Goal: Task Accomplishment & Management: Manage account settings

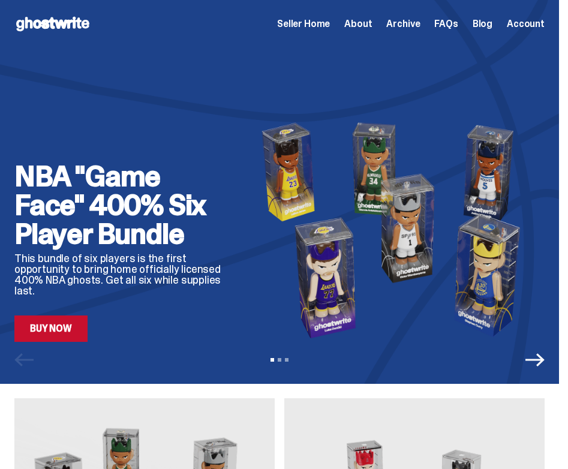
click at [291, 21] on div "Open main menu Home Seller Home About Archive FAQs Blog Account Seller Home Abo…" at bounding box center [279, 23] width 531 height 19
click at [294, 22] on span "Seller Home" at bounding box center [303, 24] width 53 height 10
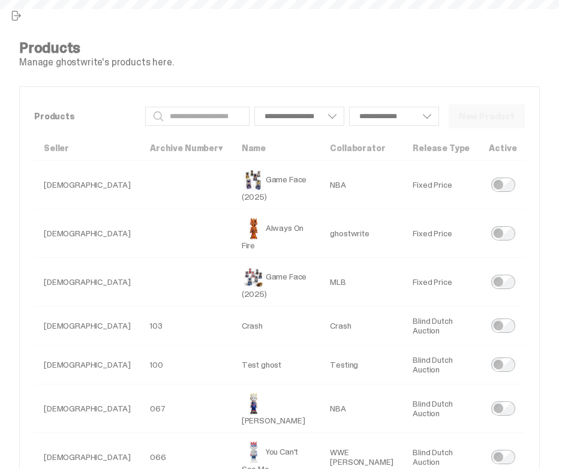
select select
click at [13, 17] on span "close sidebar" at bounding box center [16, 16] width 12 height 12
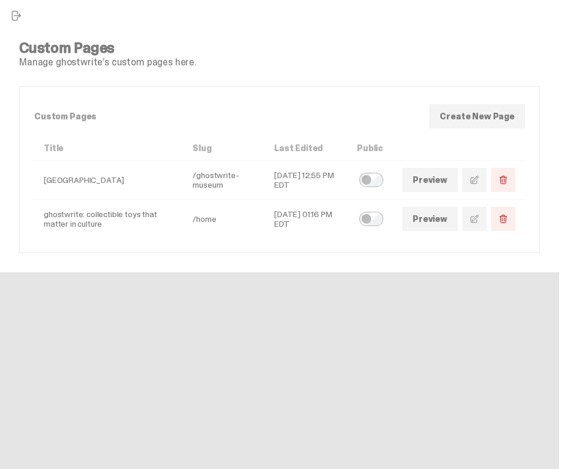
click at [480, 219] on span at bounding box center [475, 219] width 10 height 10
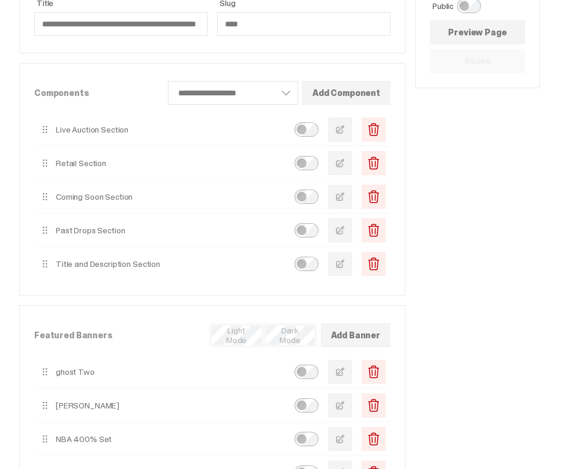
scroll to position [111, 0]
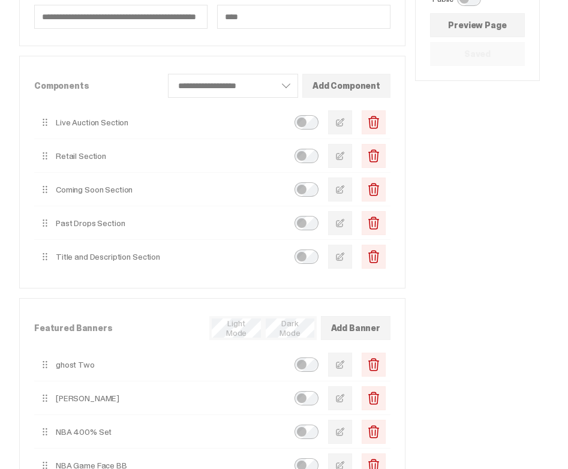
click at [345, 121] on span "button" at bounding box center [341, 123] width 10 height 10
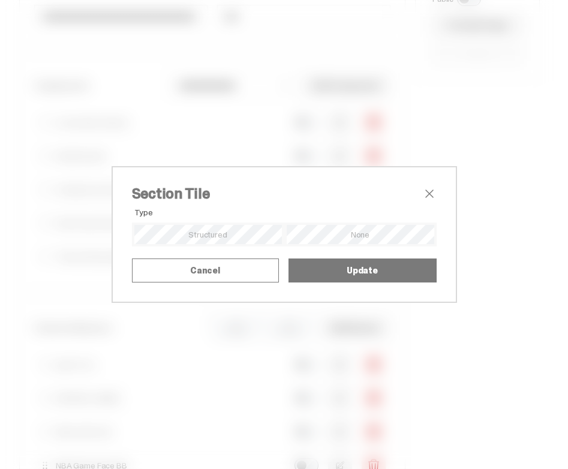
click at [429, 187] on span "close" at bounding box center [430, 194] width 14 height 14
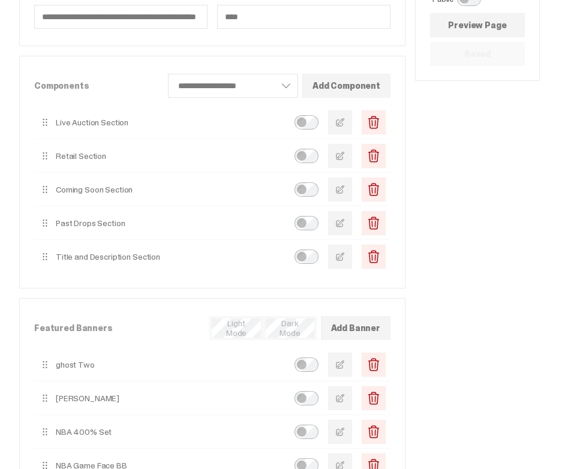
click at [352, 188] on button "button" at bounding box center [340, 190] width 24 height 24
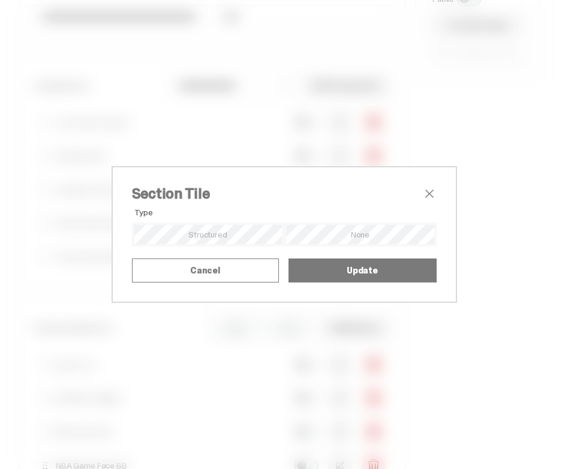
click at [431, 187] on span "close" at bounding box center [430, 194] width 14 height 14
